Goal: Navigation & Orientation: Find specific page/section

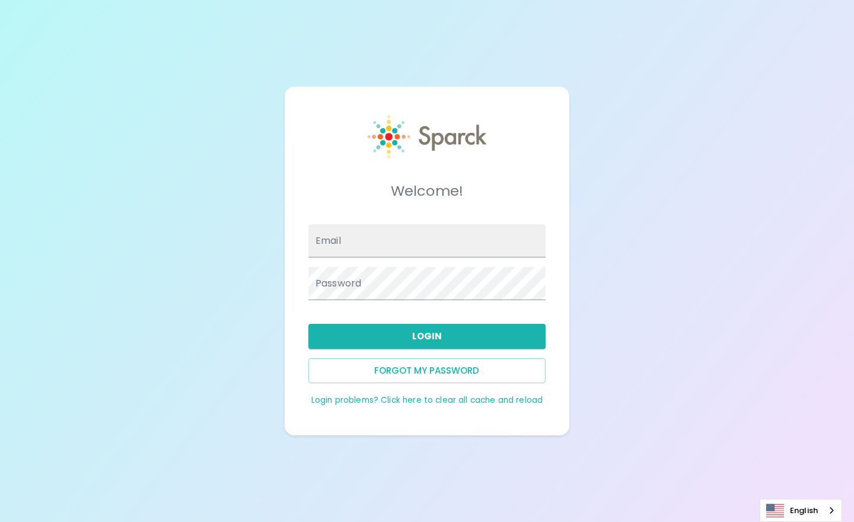
type input "[EMAIL_ADDRESS][DOMAIN_NAME]"
click at [685, 310] on div "Welcome! Email [EMAIL_ADDRESS][DOMAIN_NAME] Password Login Forgot my password L…" at bounding box center [427, 261] width 854 height 522
click at [420, 330] on button "Login" at bounding box center [426, 336] width 237 height 25
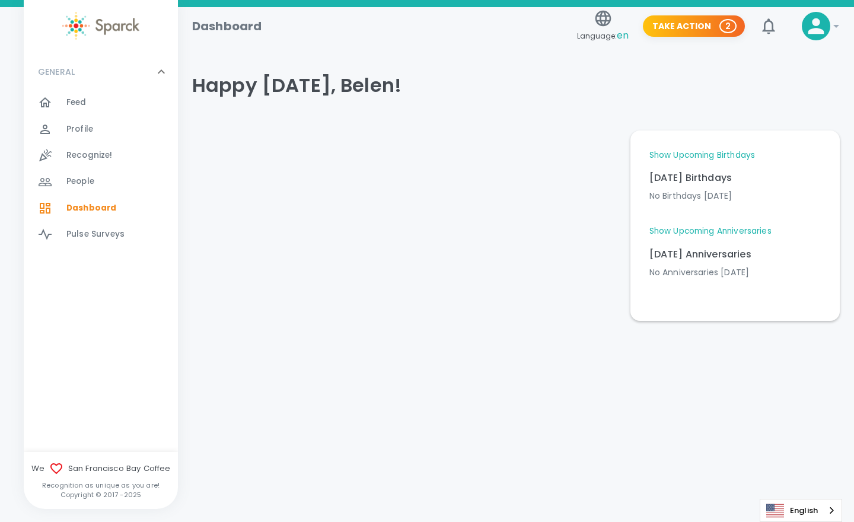
click at [687, 155] on link "Show Upcoming Birthdays" at bounding box center [702, 155] width 106 height 12
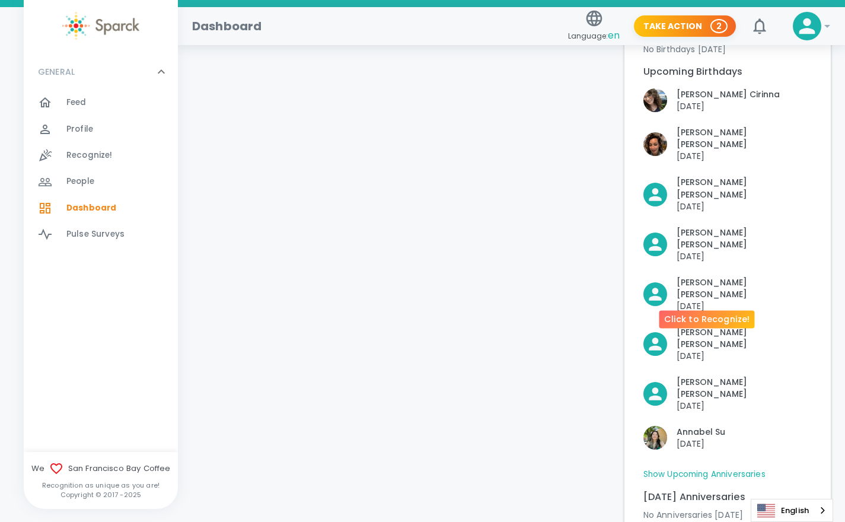
scroll to position [147, 0]
click at [701, 468] on link "Show Upcoming Anniversaries" at bounding box center [704, 474] width 122 height 12
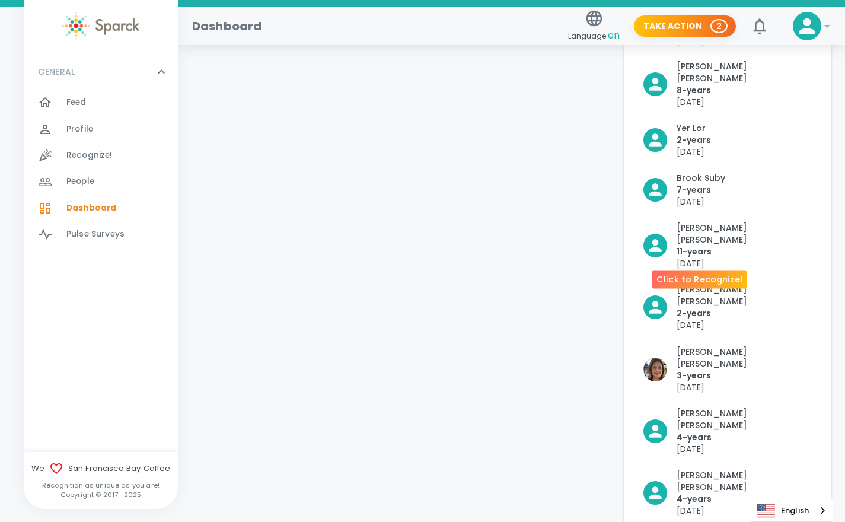
scroll to position [740, 0]
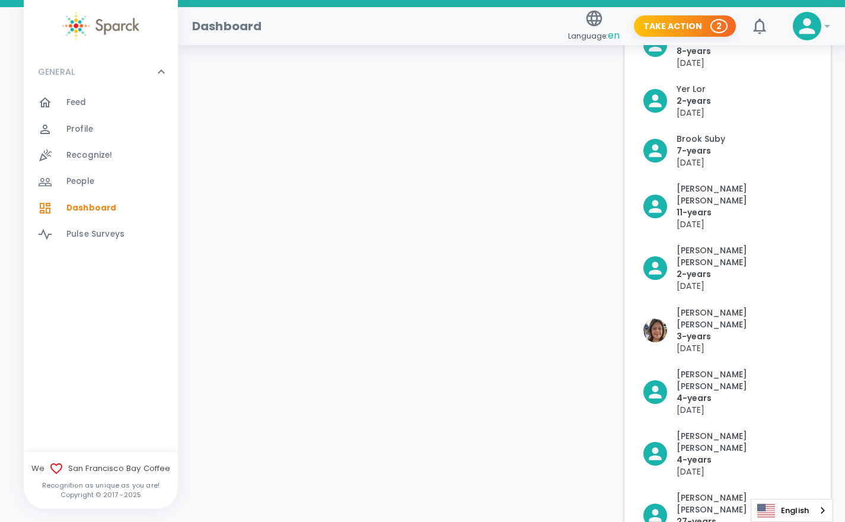
click at [76, 107] on span "Feed" at bounding box center [76, 103] width 20 height 12
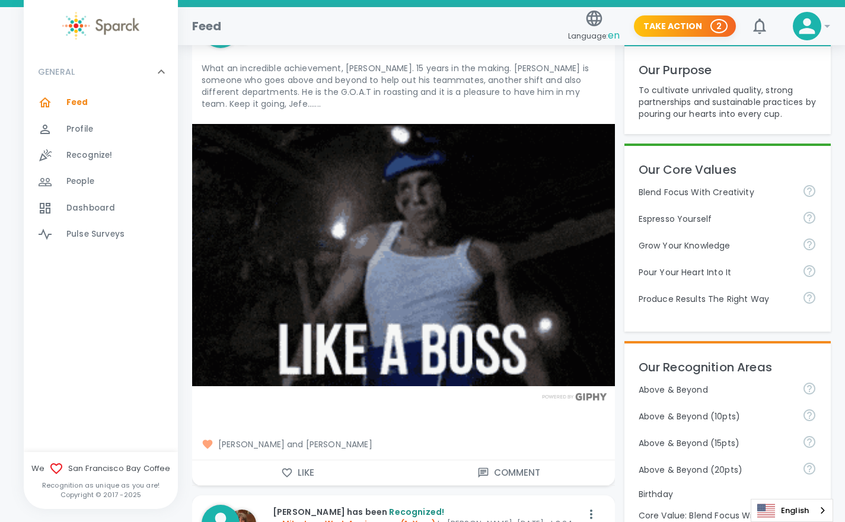
scroll to position [232, 0]
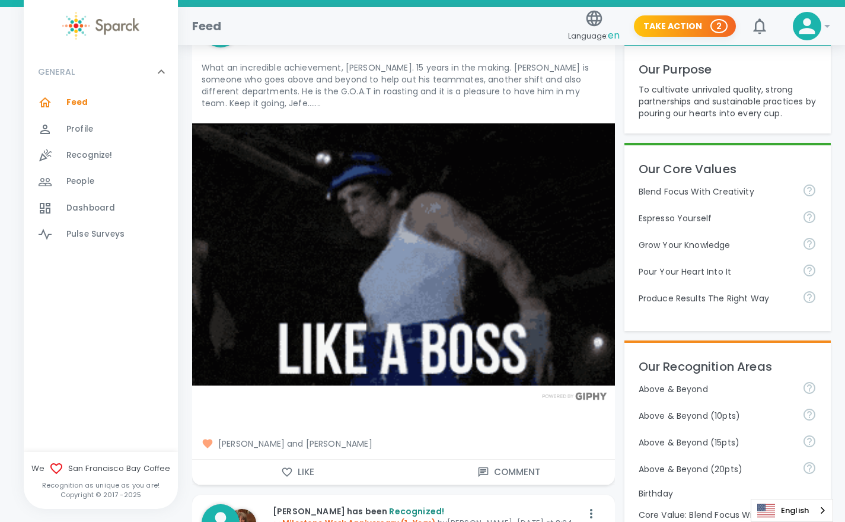
click at [292, 466] on icon "button" at bounding box center [287, 472] width 12 height 12
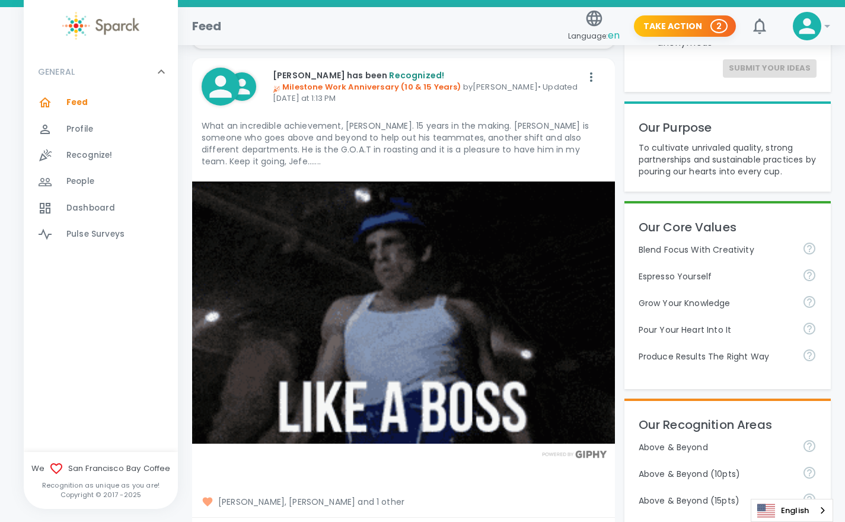
scroll to position [178, 0]
